Goal: Information Seeking & Learning: Learn about a topic

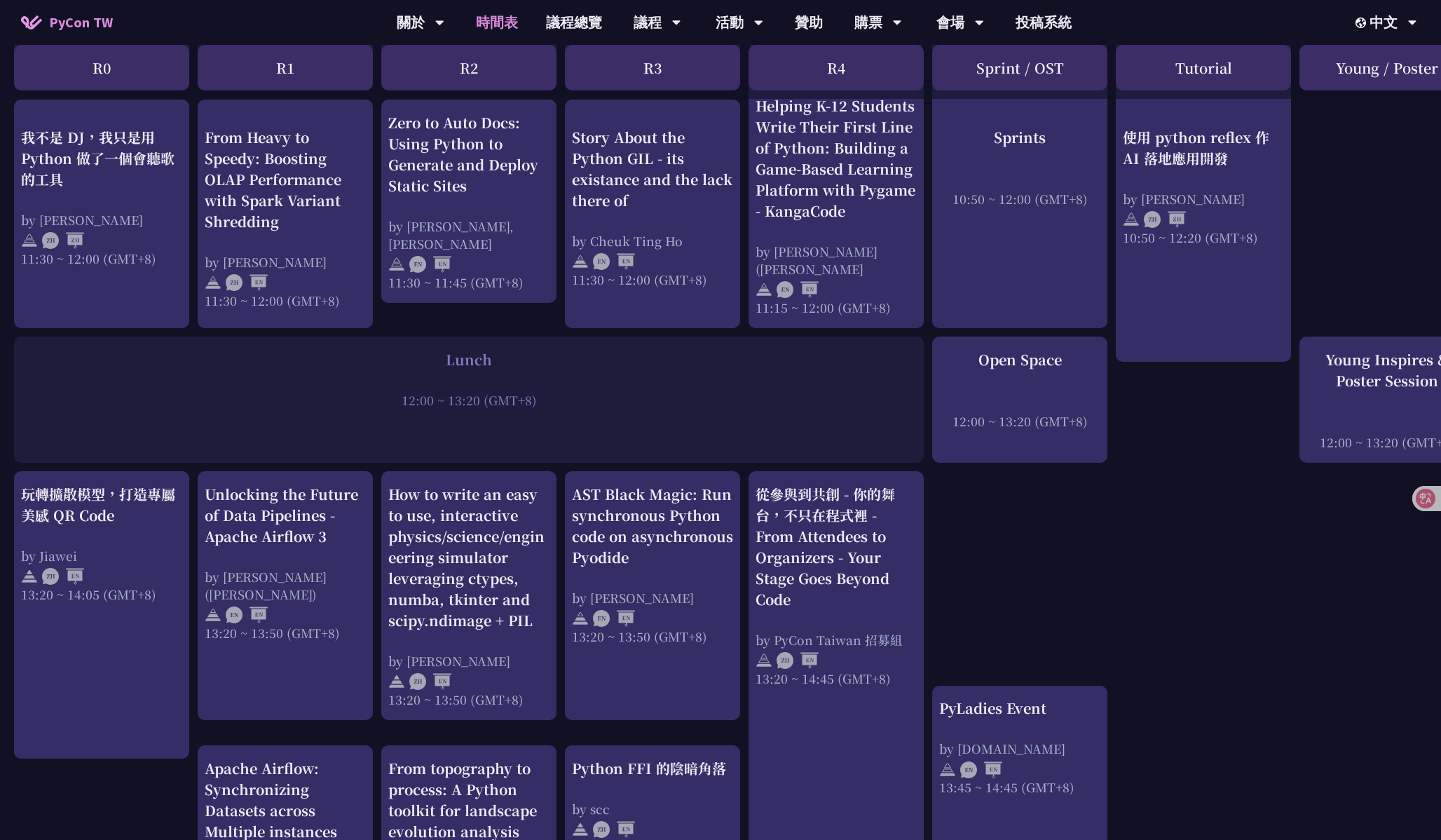
scroll to position [817, 0]
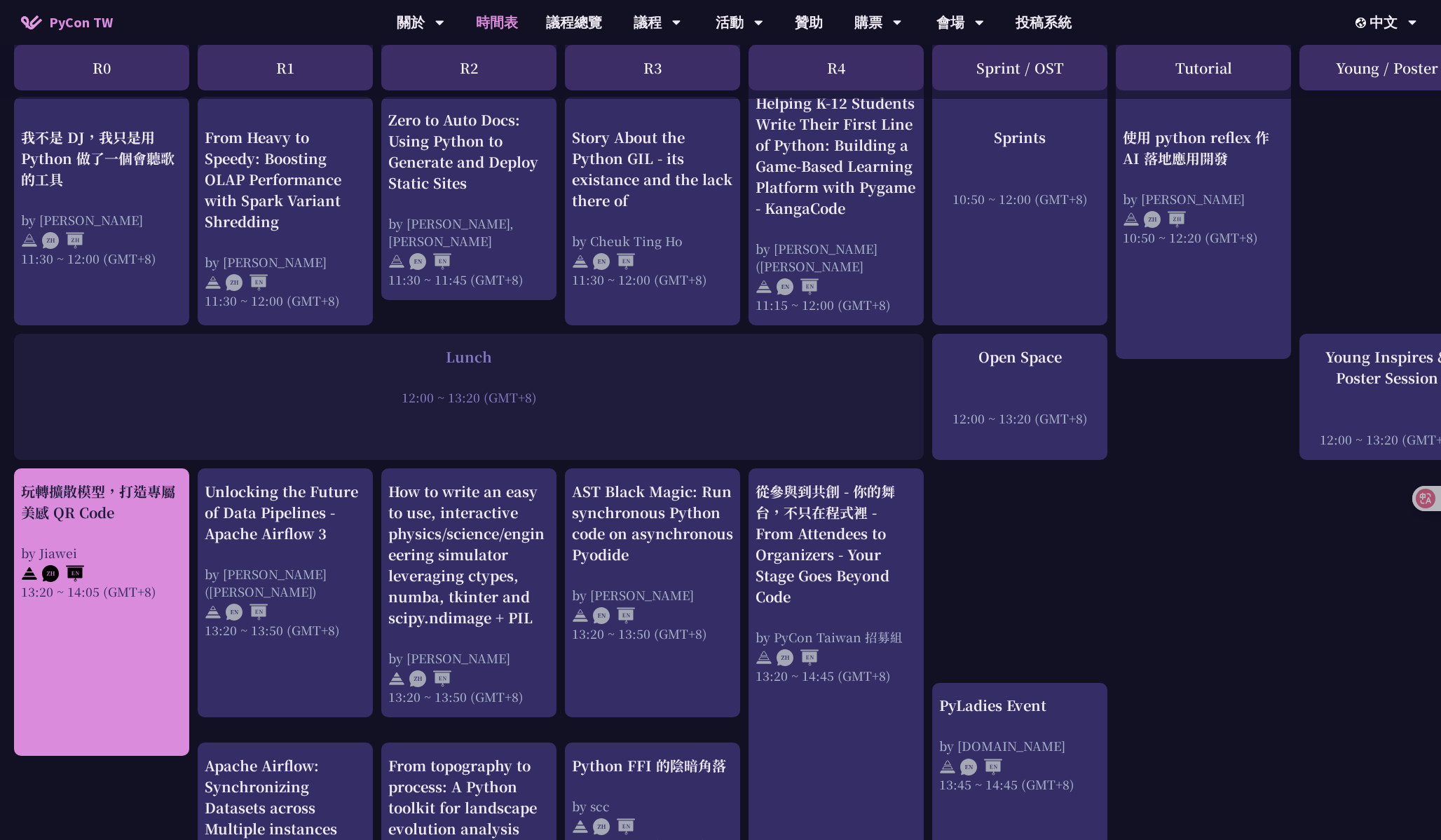
click at [126, 658] on link "玩轉擴散模型，打造專屬美感 QR Code by Jiawei 13:20 ~ 14:05 (GMT+8)" at bounding box center [102, 612] width 162 height 263
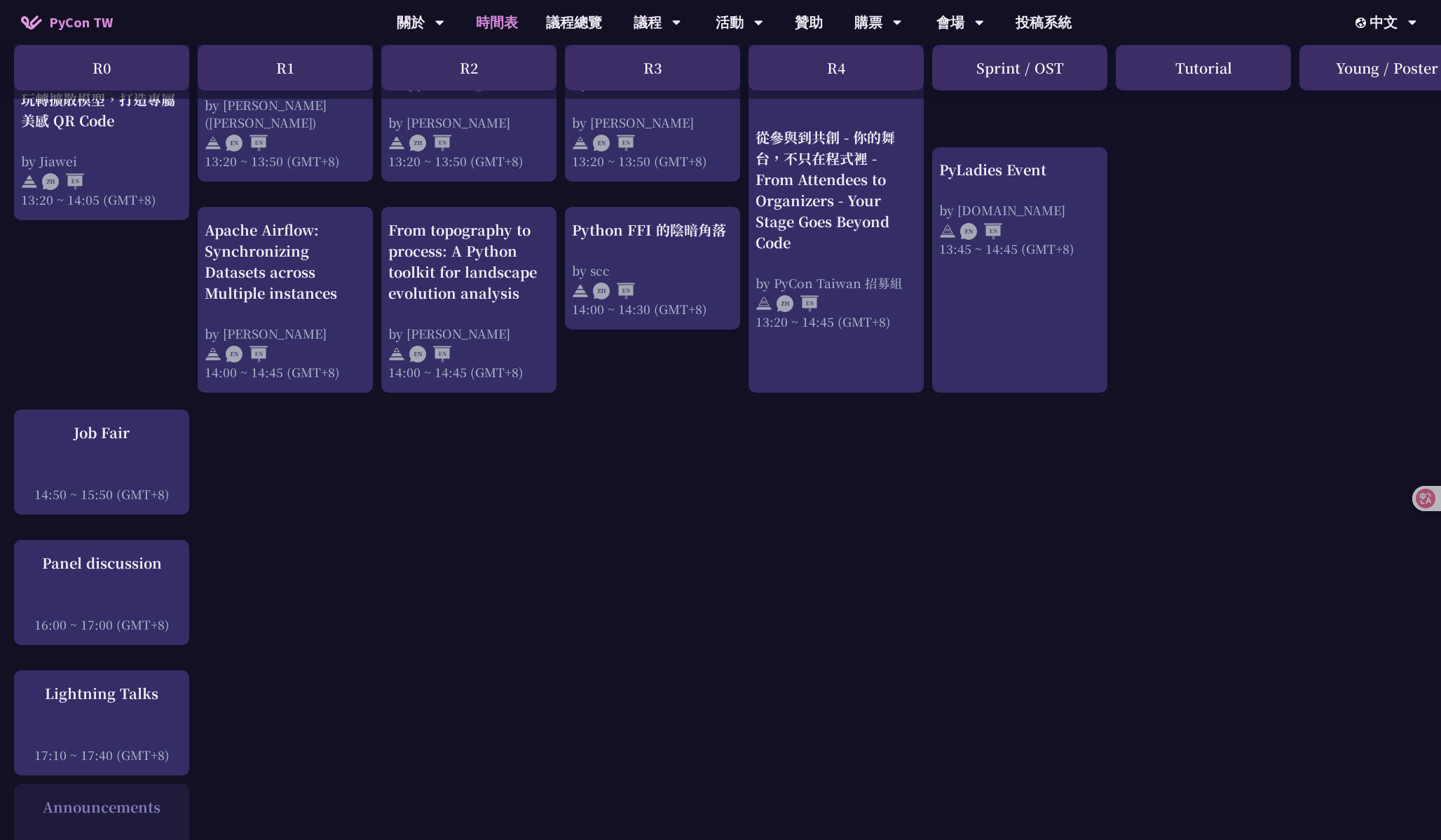
scroll to position [1420, 0]
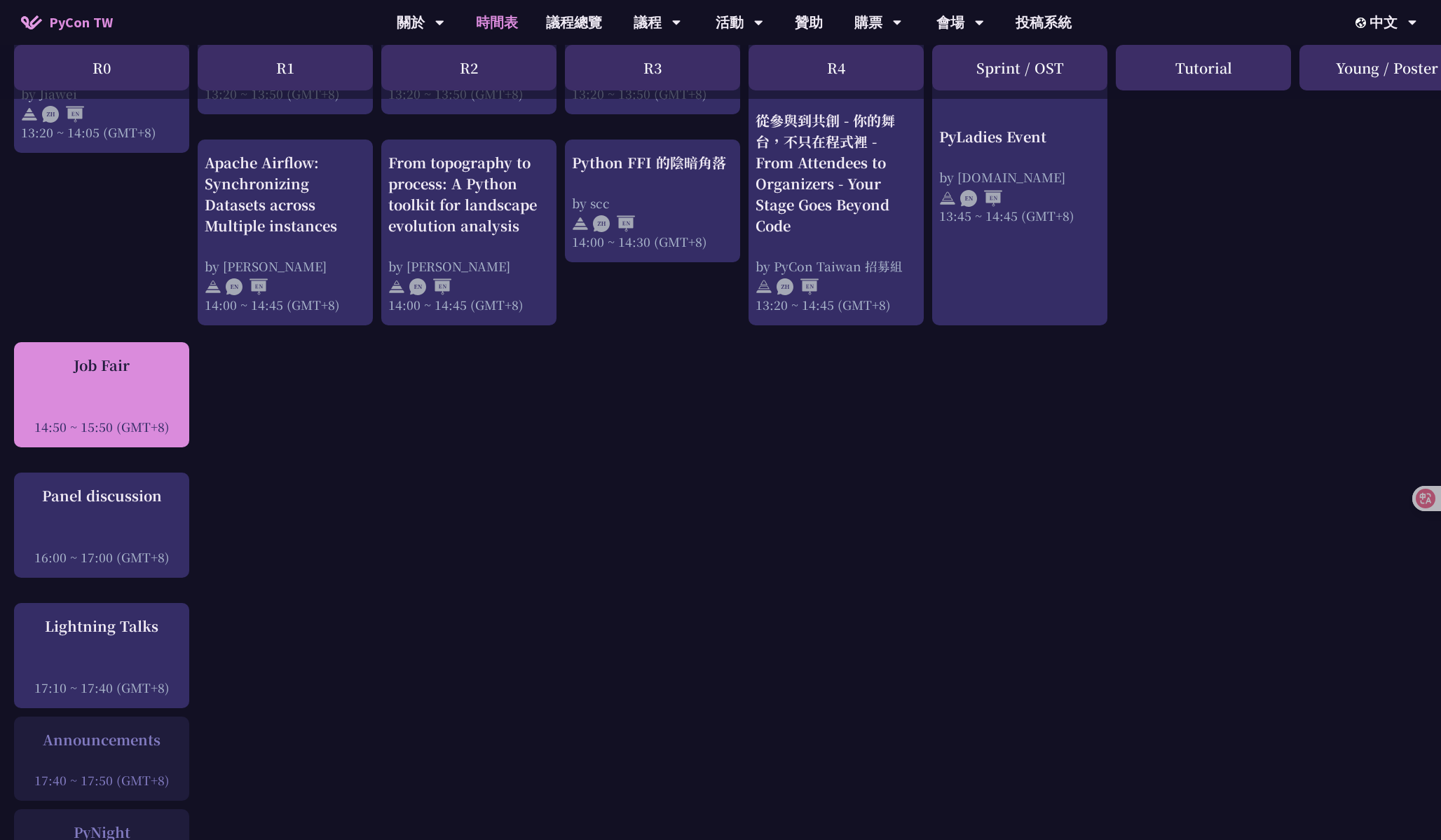
click at [124, 409] on div "Job Fair 14:50 ~ 15:50 (GMT+8)" at bounding box center [102, 395] width 162 height 81
click at [84, 398] on div "Job Fair 14:50 ~ 15:50 (GMT+8)" at bounding box center [102, 395] width 162 height 81
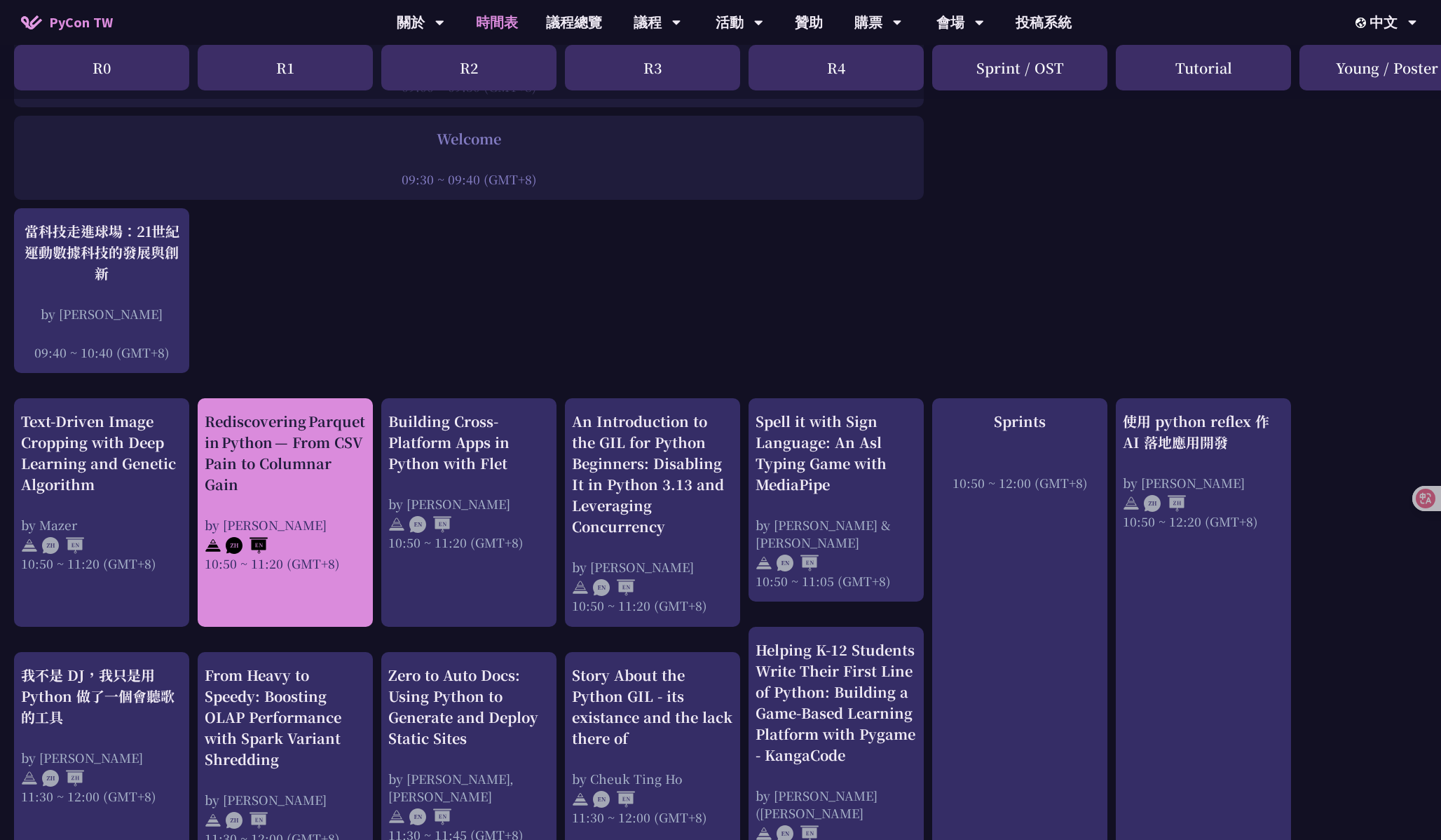
scroll to position [319, 0]
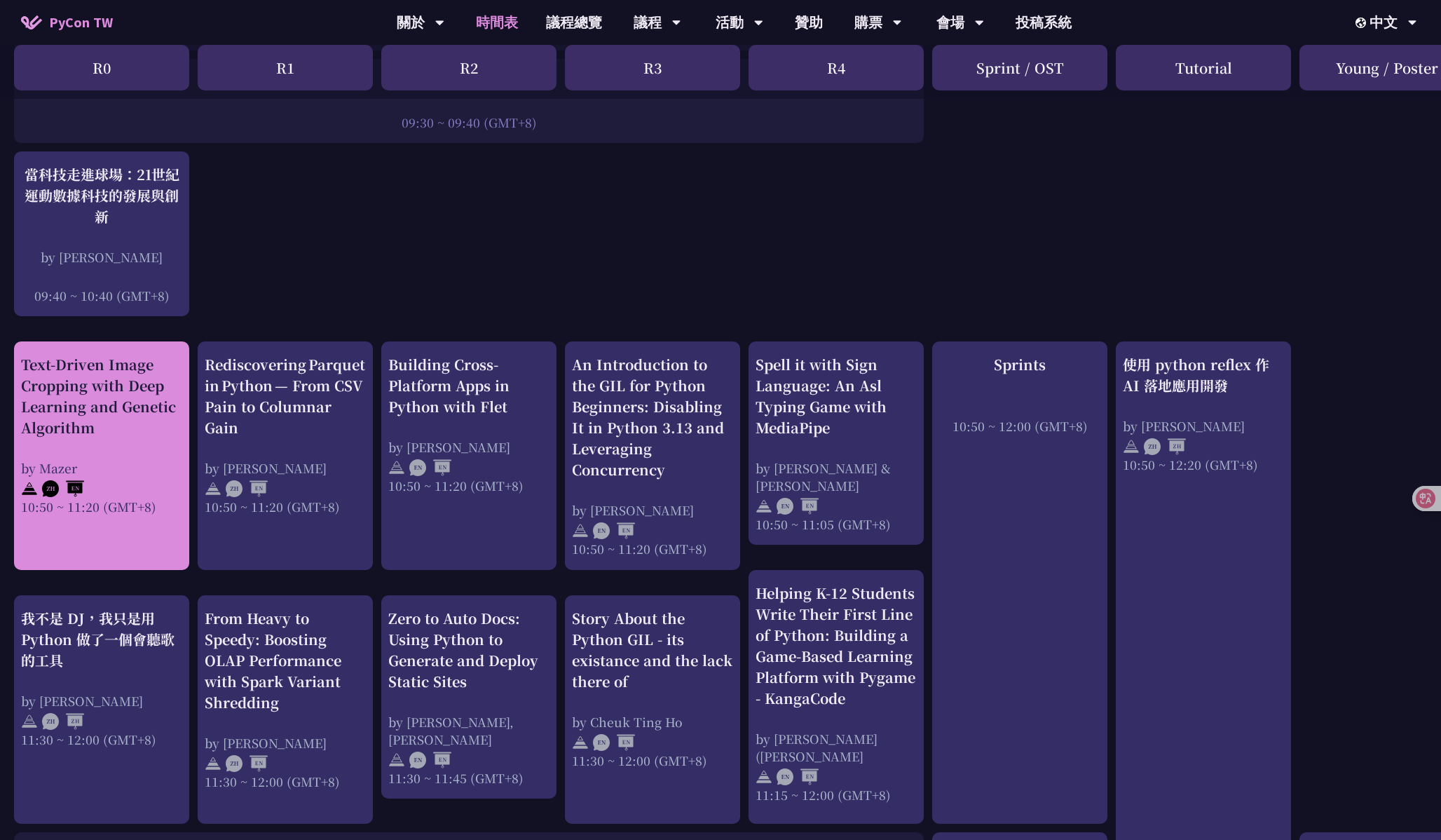
click at [103, 392] on div "Text-Driven Image Cropping with Deep Learning and Genetic Algorithm" at bounding box center [102, 396] width 162 height 84
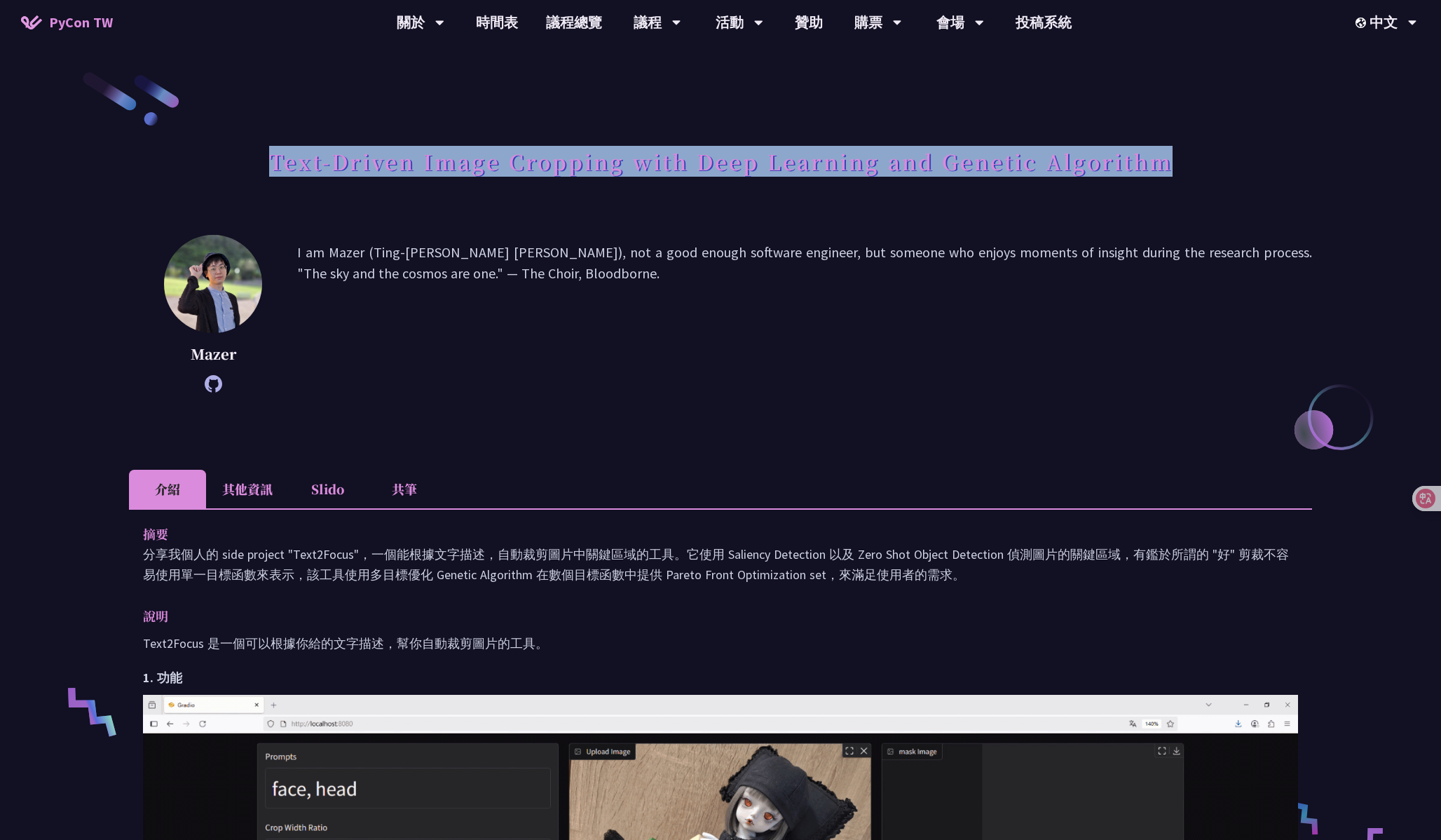
drag, startPoint x: 273, startPoint y: 164, endPoint x: 1186, endPoint y: 171, distance: 913.0
click at [1186, 171] on div "Text-Driven Image Cropping with Deep Learning and Genetic Algorithm" at bounding box center [720, 177] width 1183 height 73
copy h1 "Text-Driven Image Cropping with Deep Learning and Genetic Algorithm"
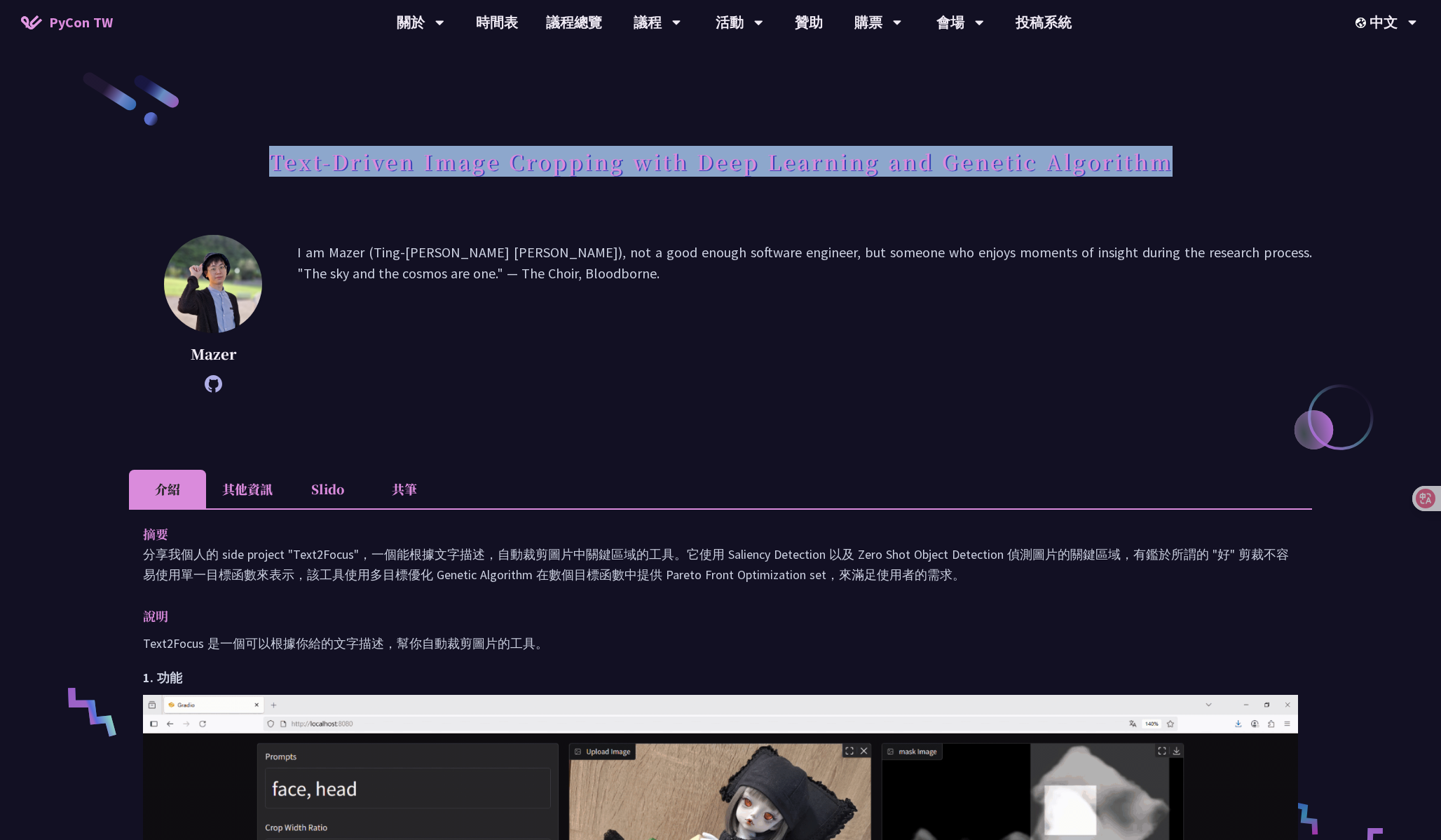
click at [314, 324] on p "I am Mazer (Ting-[PERSON_NAME] [PERSON_NAME]), not a good enough software engin…" at bounding box center [805, 314] width 1015 height 143
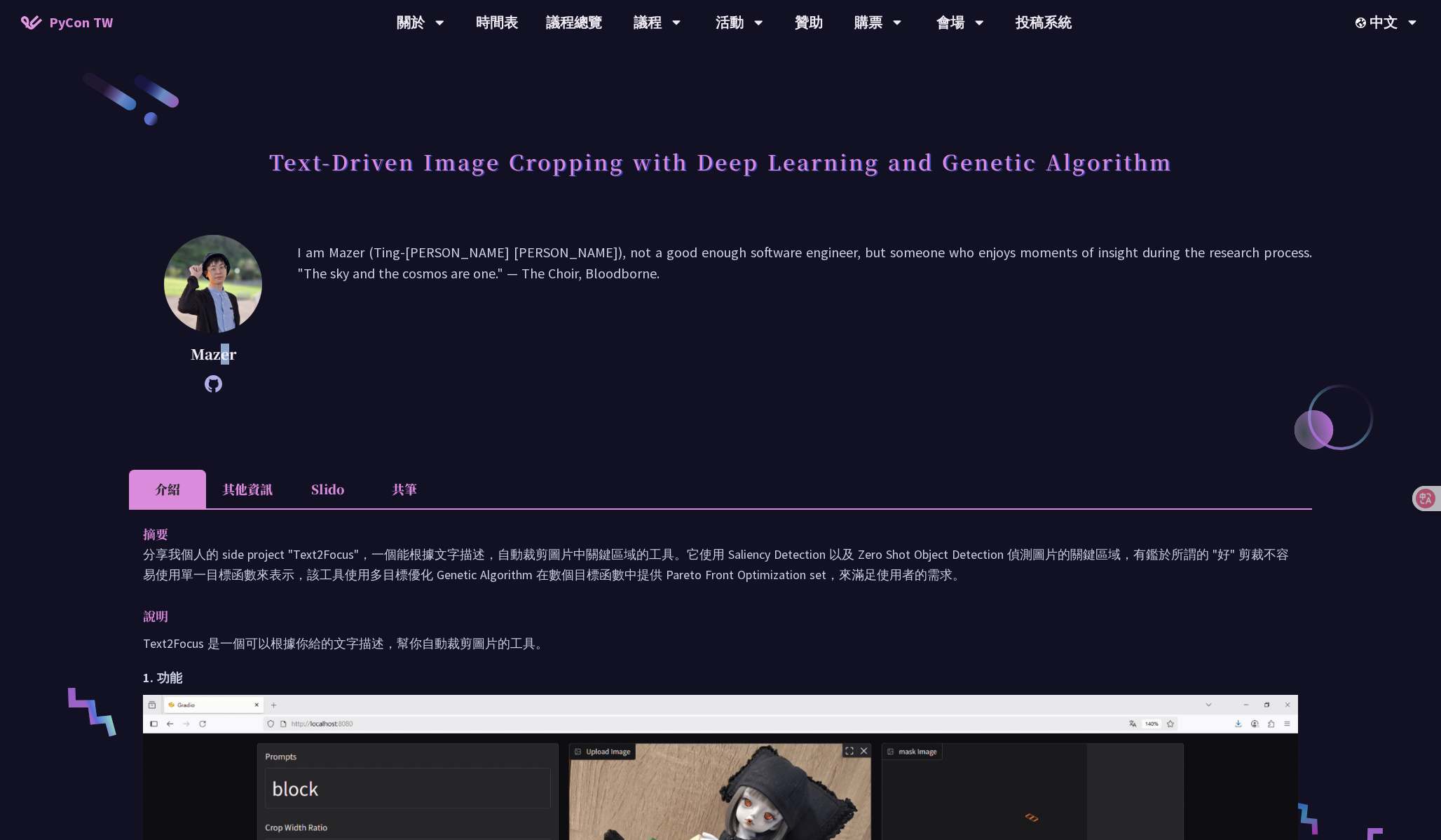
drag, startPoint x: 232, startPoint y: 357, endPoint x: 219, endPoint y: 357, distance: 13.0
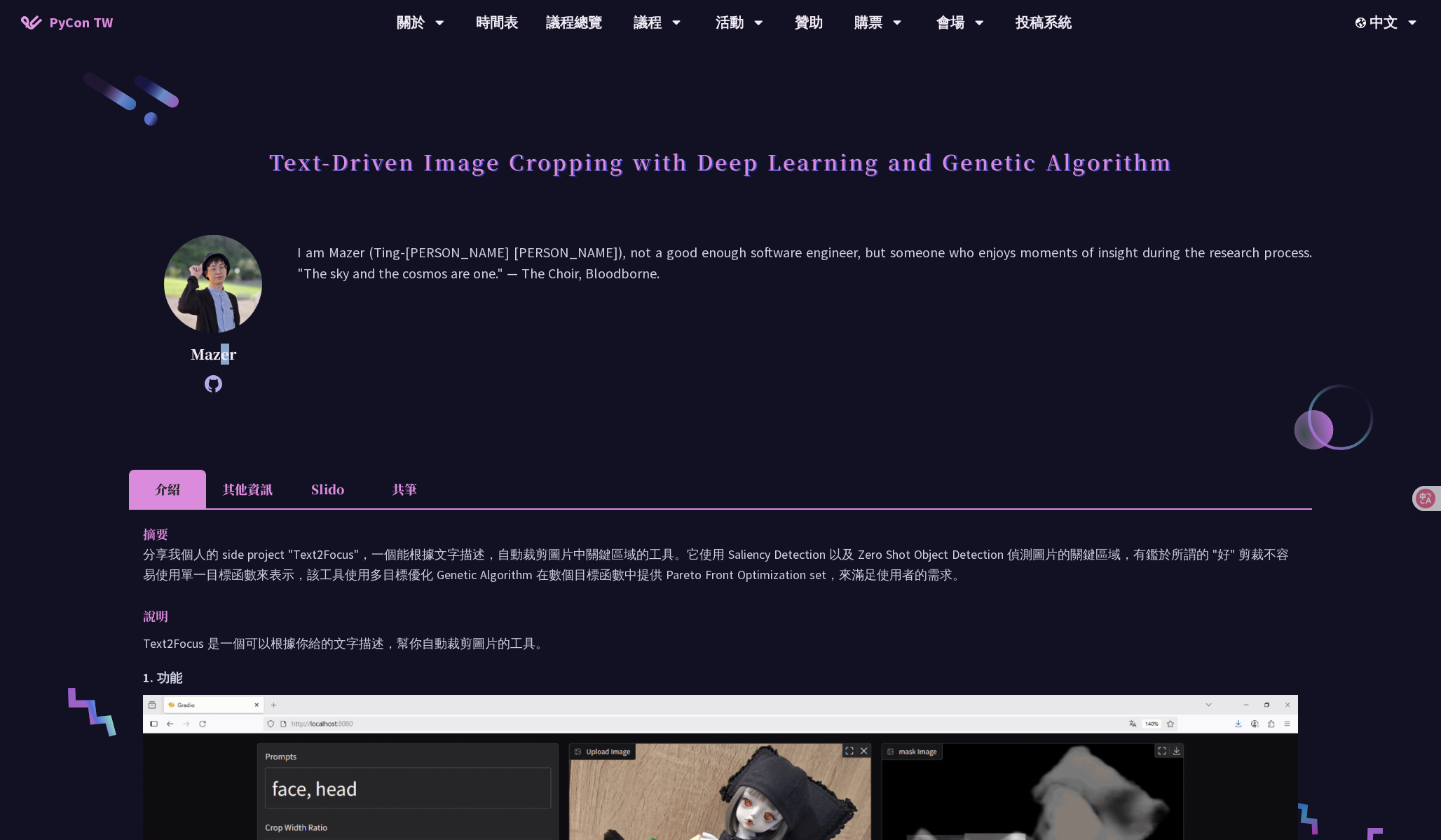
click at [219, 357] on p "Mazer" at bounding box center [213, 354] width 98 height 21
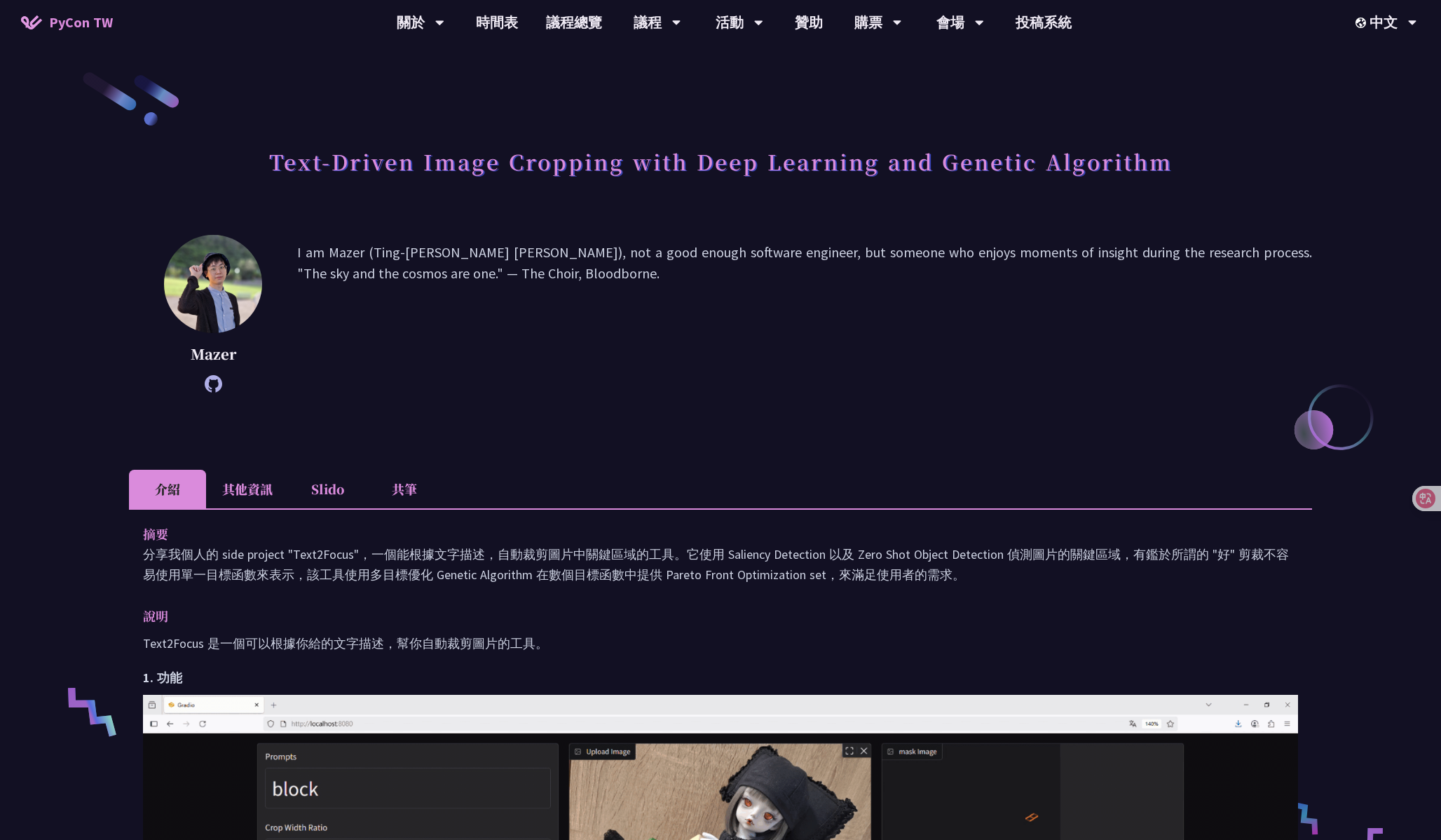
click at [202, 357] on p "Mazer" at bounding box center [213, 354] width 98 height 21
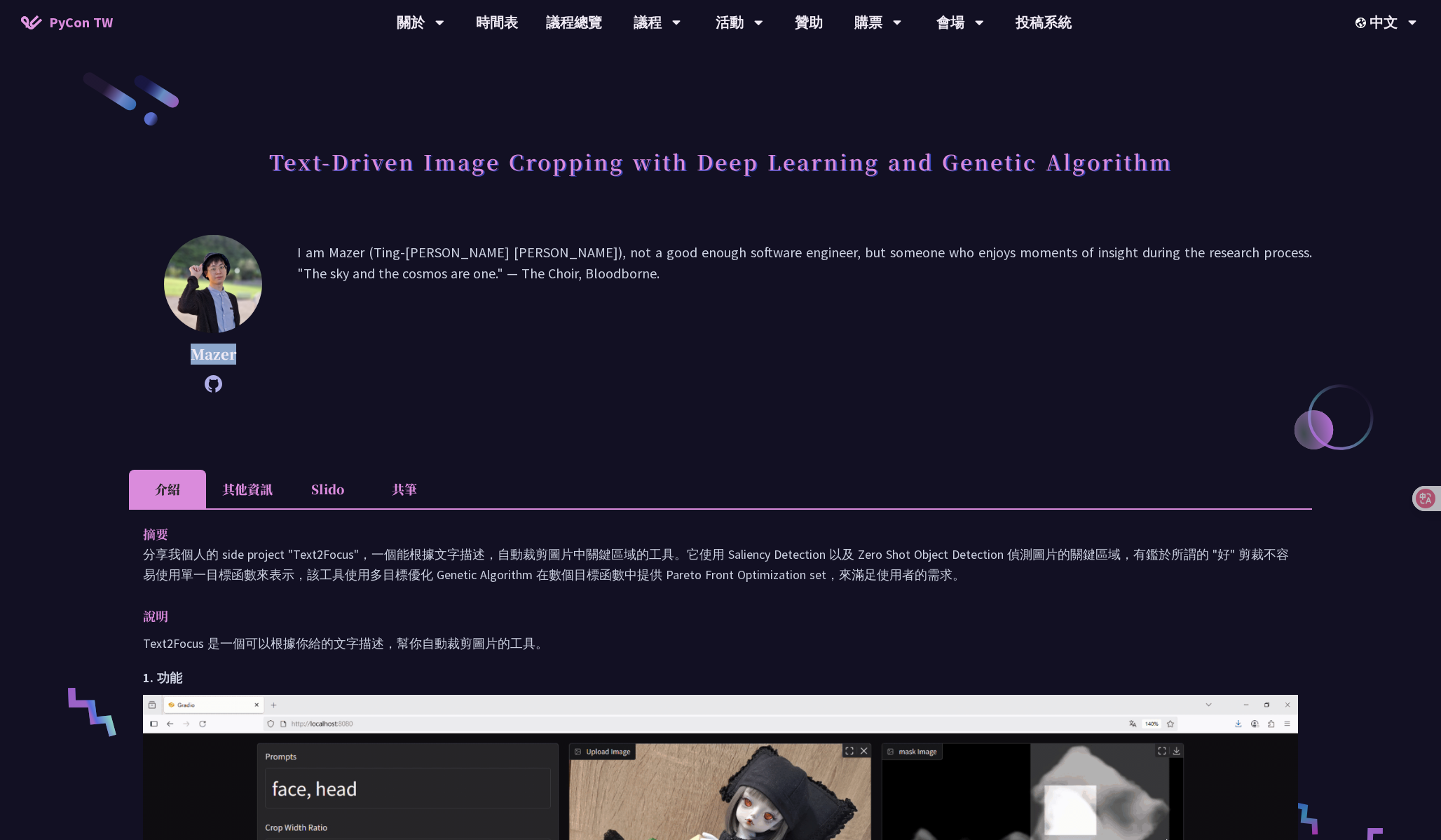
copy p "Mazer"
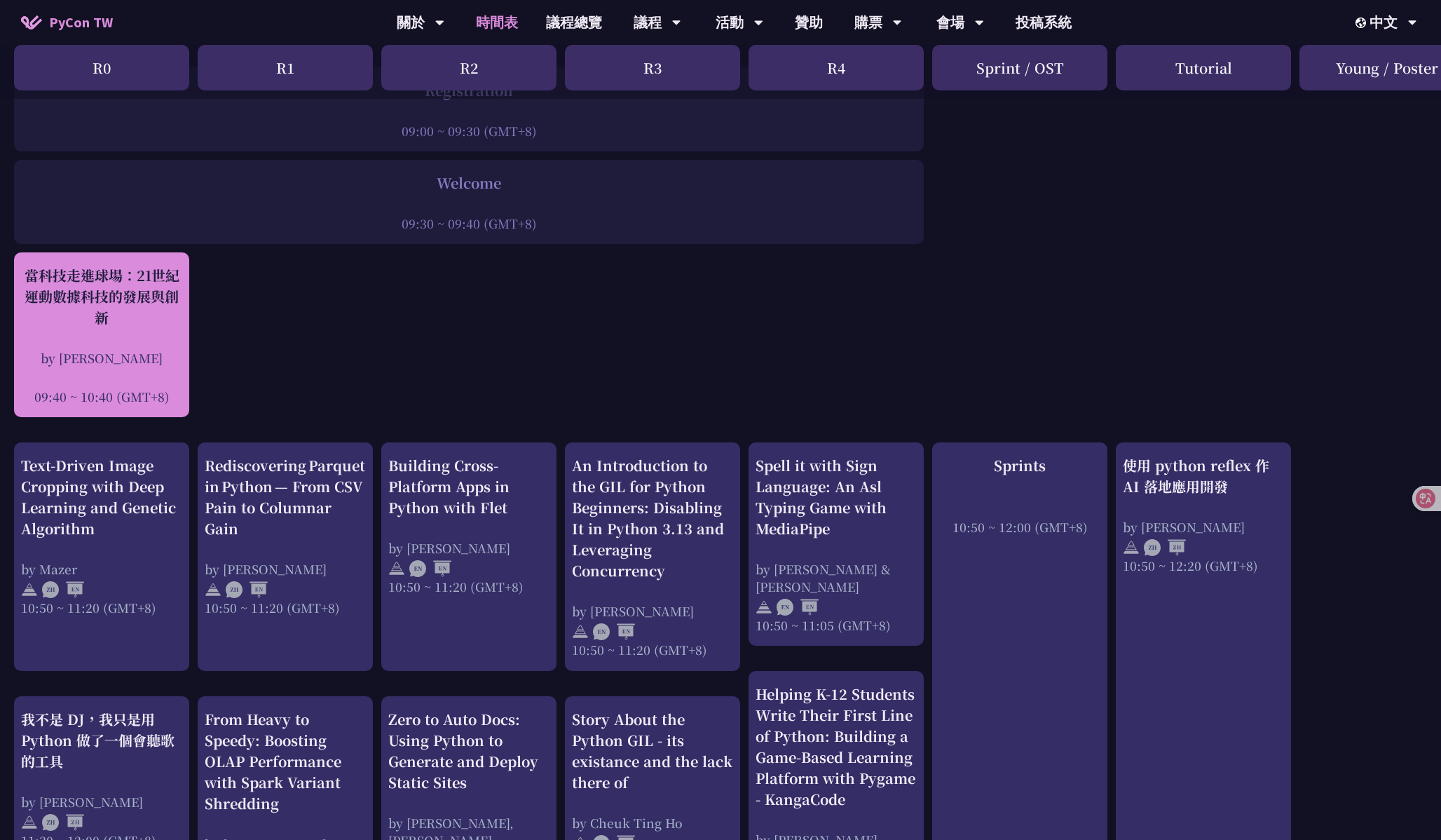
scroll to position [272, 0]
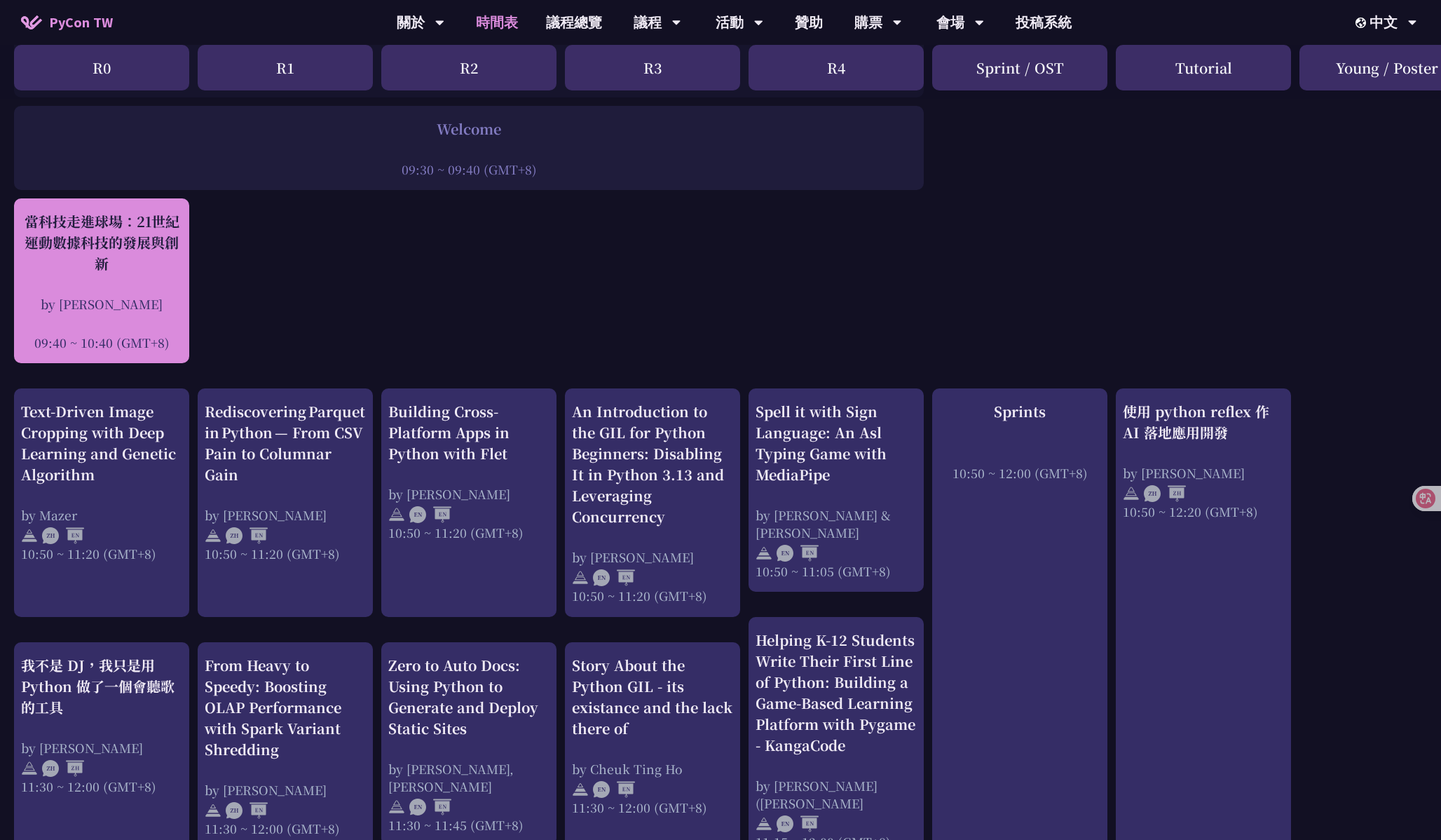
click at [128, 260] on div "當科技走進球場：21世紀運動數據科技的發展與創新" at bounding box center [102, 243] width 162 height 63
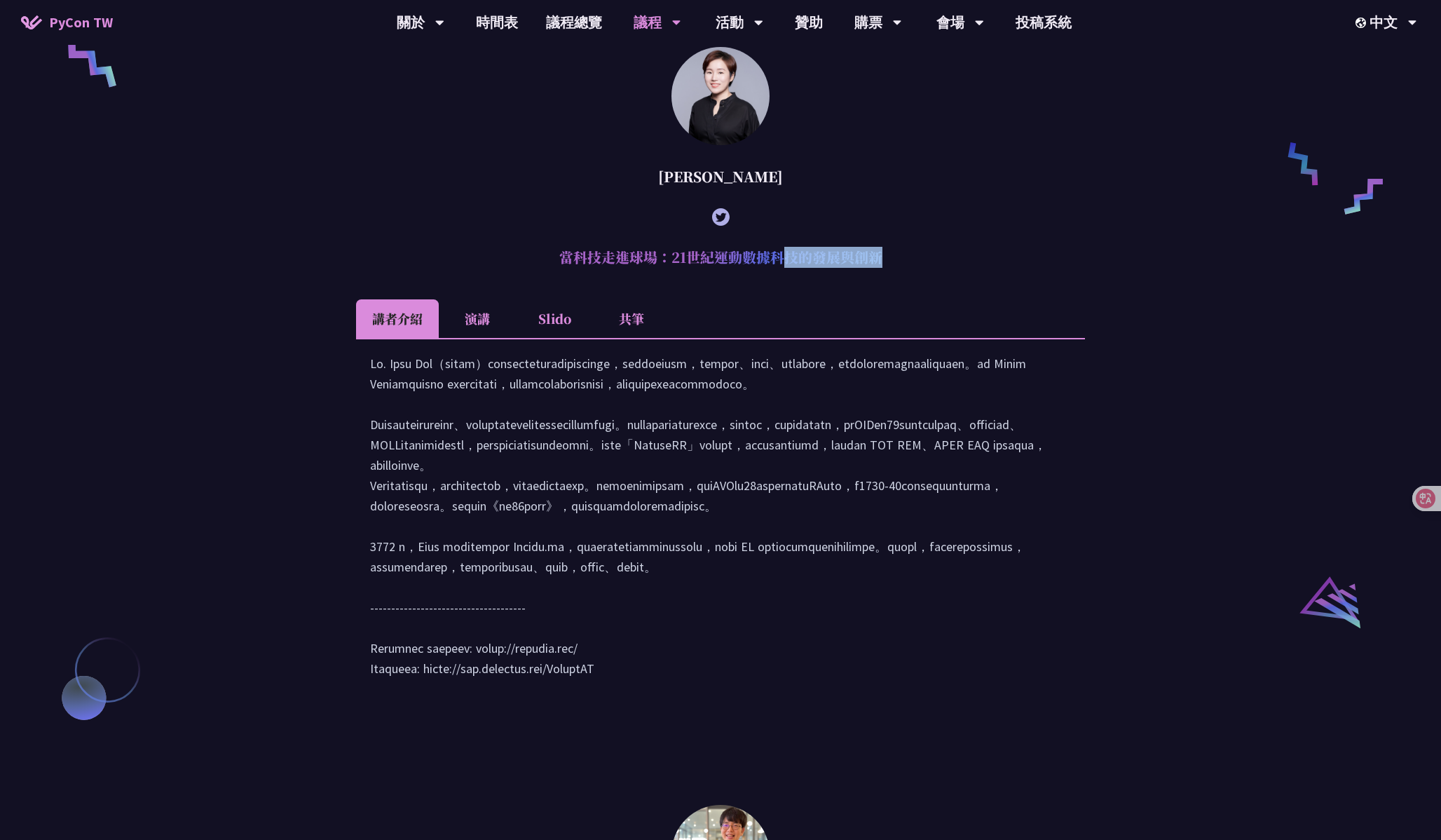
drag, startPoint x: 557, startPoint y: 281, endPoint x: 953, endPoint y: 301, distance: 396.5
click at [953, 301] on article "[PERSON_NAME] 當科技走進球場：21世紀運動數據科技的發展與創新 講者介紹 演講 Slido 共筆" at bounding box center [720, 376] width 729 height 659
copy article "當科技走進球場：21世紀運動數據科技的發展與創新"
drag, startPoint x: 692, startPoint y: 196, endPoint x: 760, endPoint y: 196, distance: 68.0
click at [760, 196] on div "[PERSON_NAME]" at bounding box center [720, 177] width 729 height 42
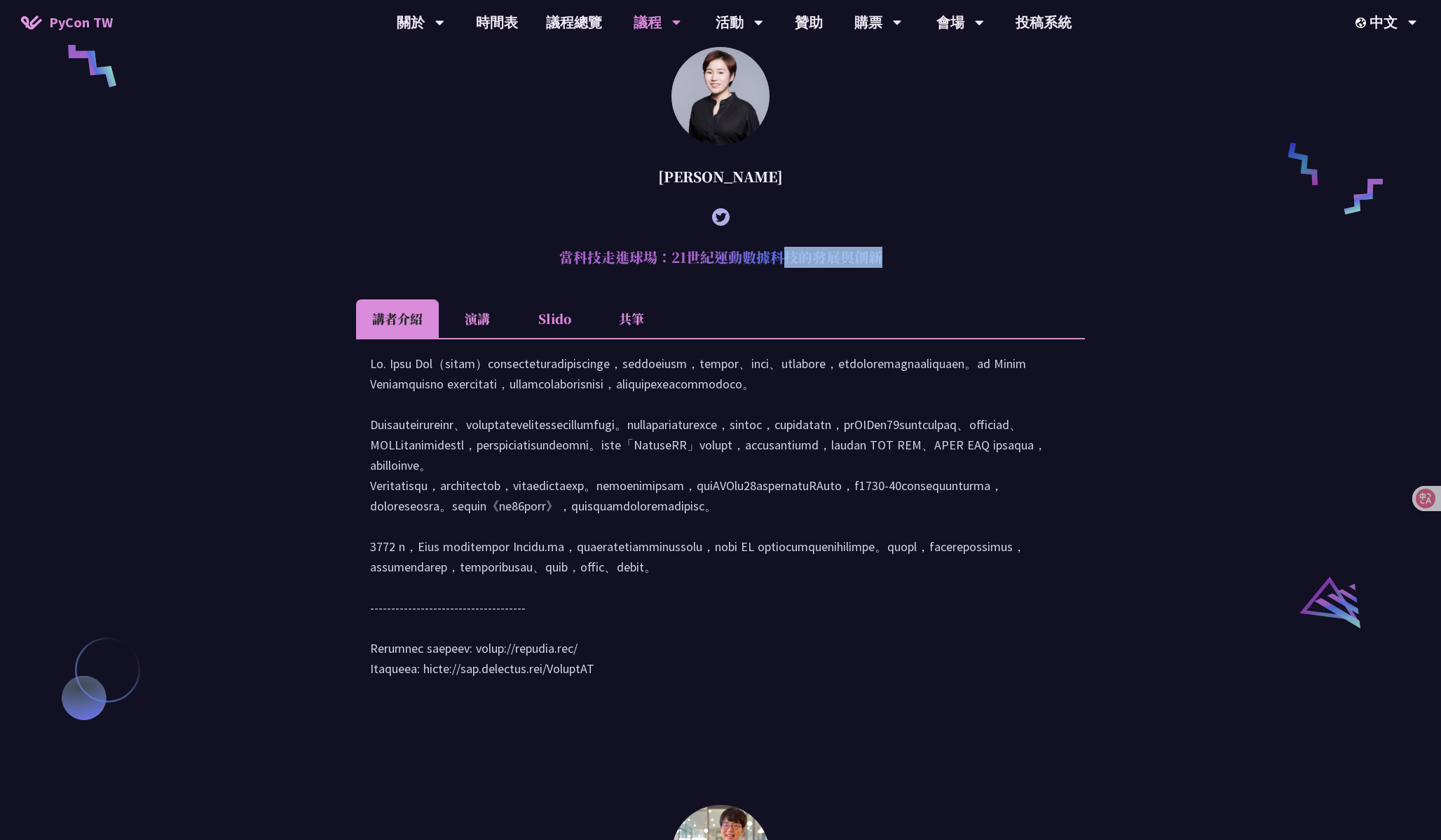
copy div "[PERSON_NAME]"
drag, startPoint x: 548, startPoint y: 282, endPoint x: 865, endPoint y: 291, distance: 317.1
click at [865, 278] on h2 "當科技走進球場：21世紀運動數據科技的發展與創新" at bounding box center [720, 257] width 729 height 42
copy h2 "當科技走進球場：21世紀運動數據科技的發展與創新"
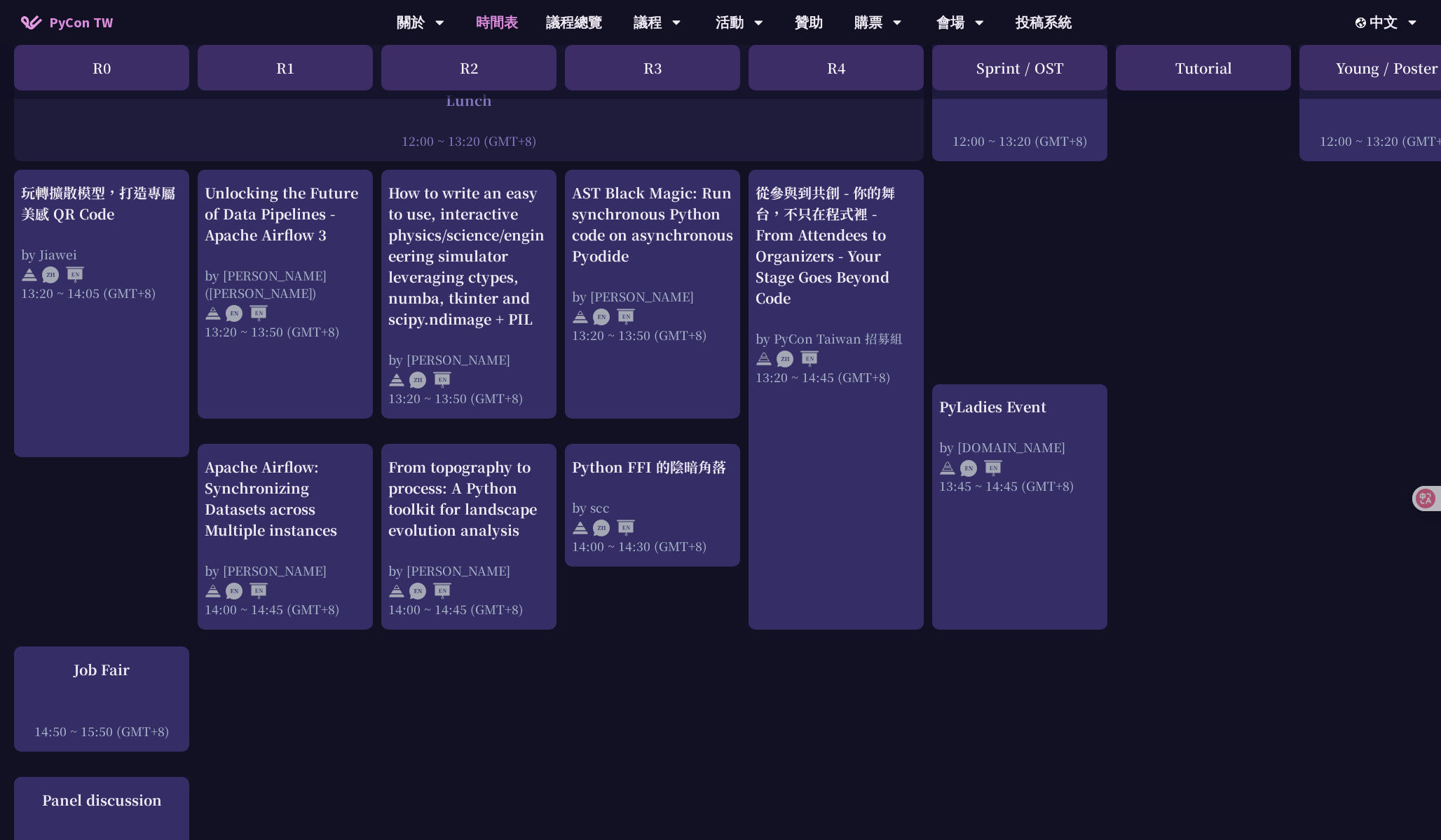
scroll to position [1070, 0]
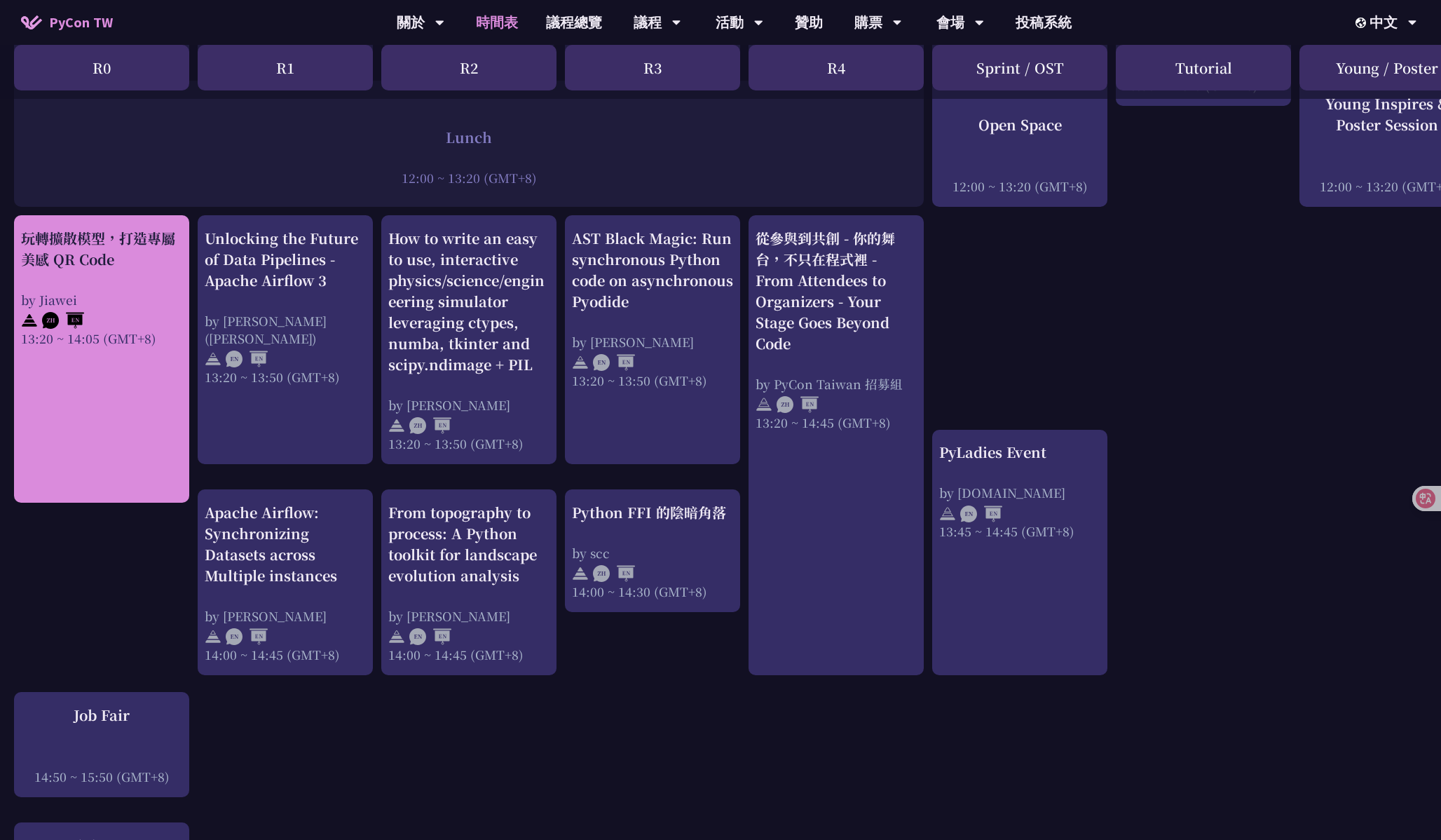
click at [152, 313] on div at bounding box center [102, 318] width 162 height 21
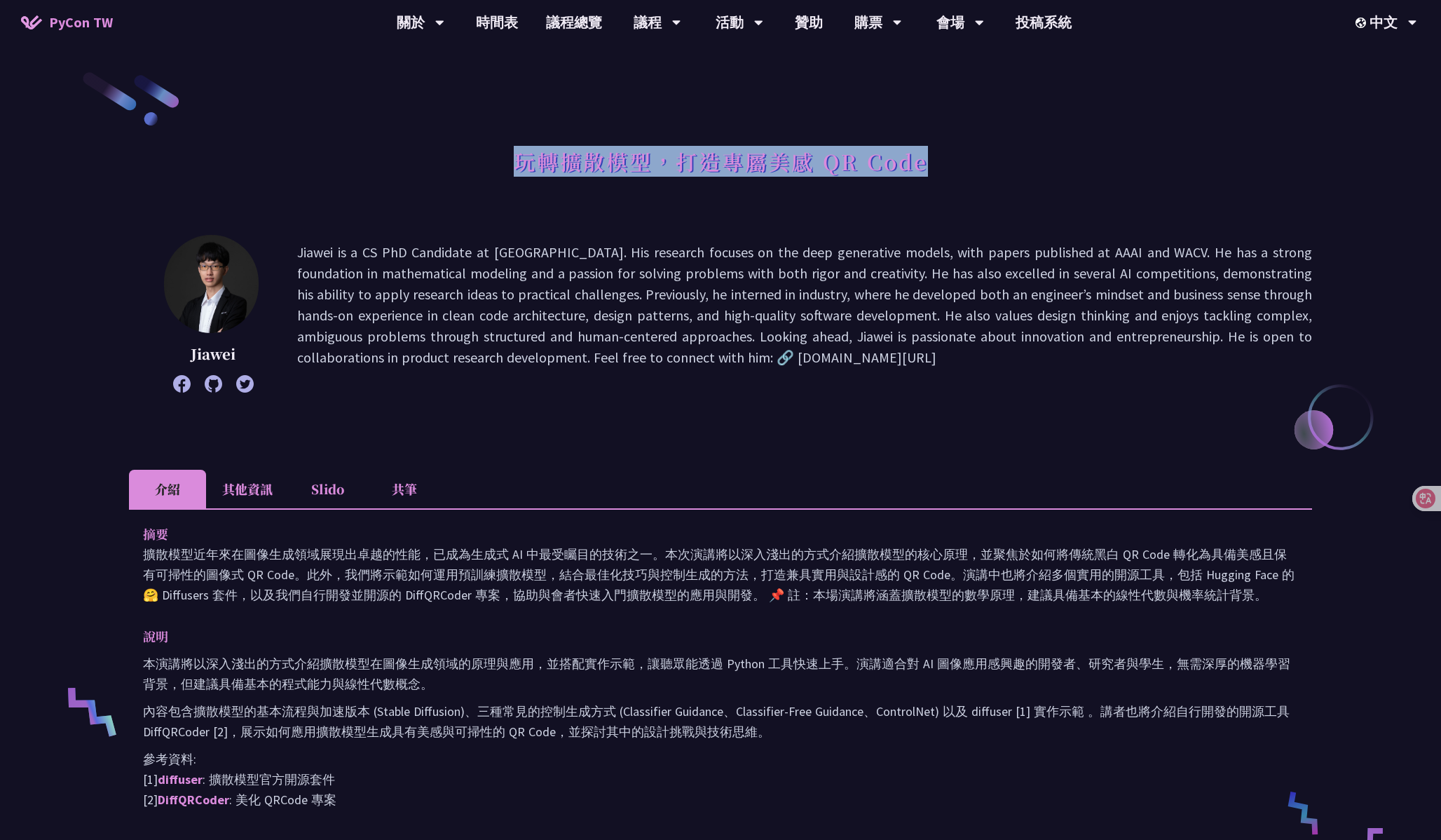
drag, startPoint x: 515, startPoint y: 163, endPoint x: 947, endPoint y: 171, distance: 432.1
click at [947, 171] on div "玩轉擴散模型，打造專屬美感 QR Code" at bounding box center [720, 177] width 1183 height 73
copy h1 "玩轉擴散模型，打造專屬美感 QR Code"
